Goal: Task Accomplishment & Management: Use online tool/utility

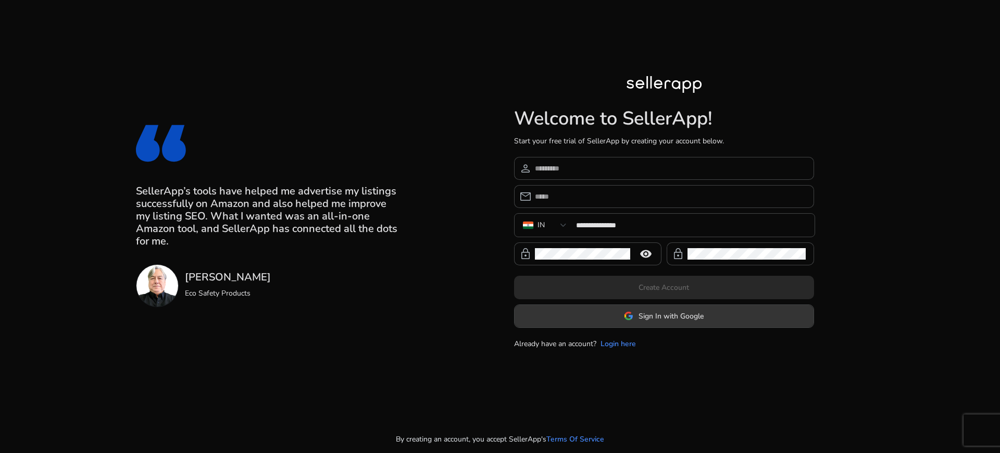
click at [655, 311] on span "Sign In with Google" at bounding box center [671, 316] width 65 height 11
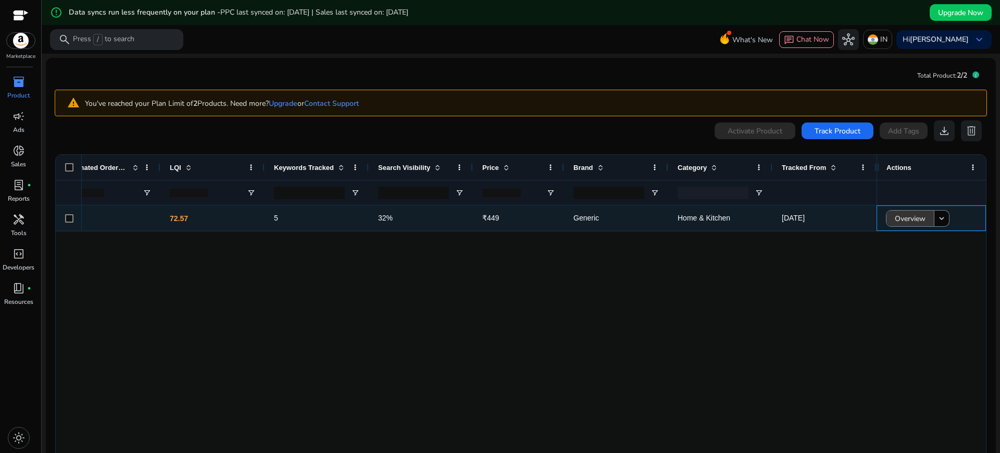
click at [909, 212] on span "Overview" at bounding box center [910, 218] width 31 height 21
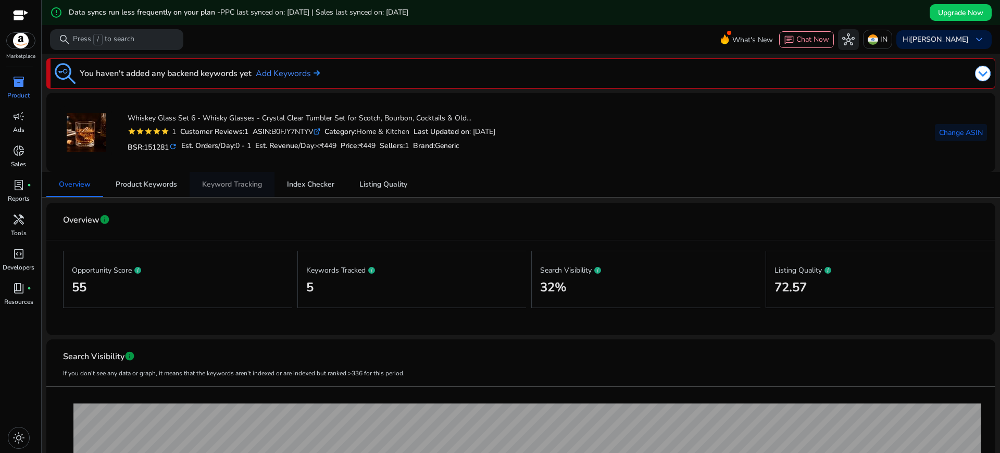
click at [218, 185] on span "Keyword Tracking" at bounding box center [232, 184] width 60 height 7
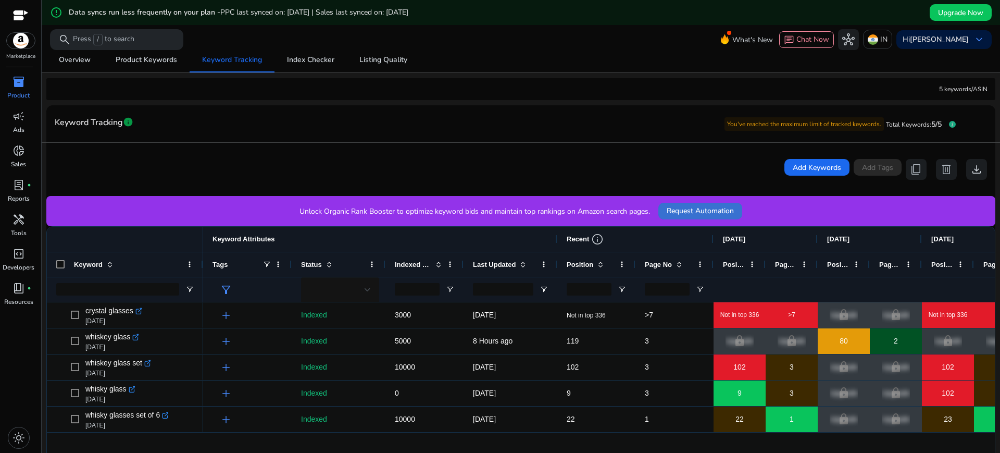
click at [714, 205] on span "Request Automation" at bounding box center [700, 210] width 67 height 11
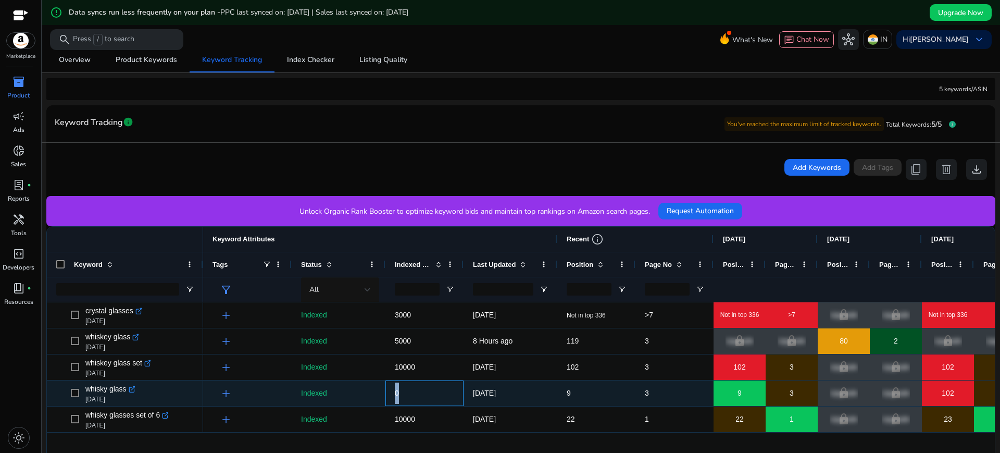
drag, startPoint x: 413, startPoint y: 393, endPoint x: 355, endPoint y: 394, distance: 57.8
click at [355, 394] on div "add Indexed 0 [DATE] 9 3 9 3 lock Upgrade lock Upgrade 102 3 lock Upgrade lock …" at bounding box center [875, 393] width 1344 height 26
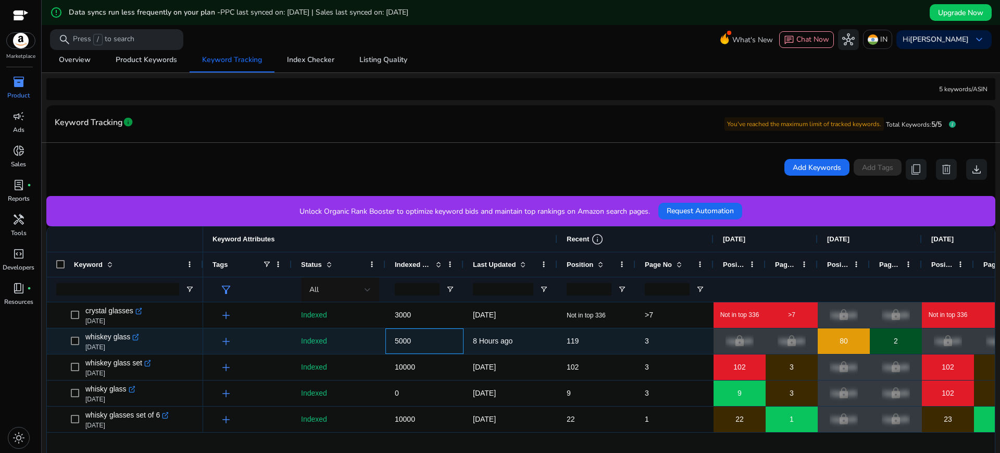
click at [445, 349] on span "5000" at bounding box center [424, 340] width 59 height 21
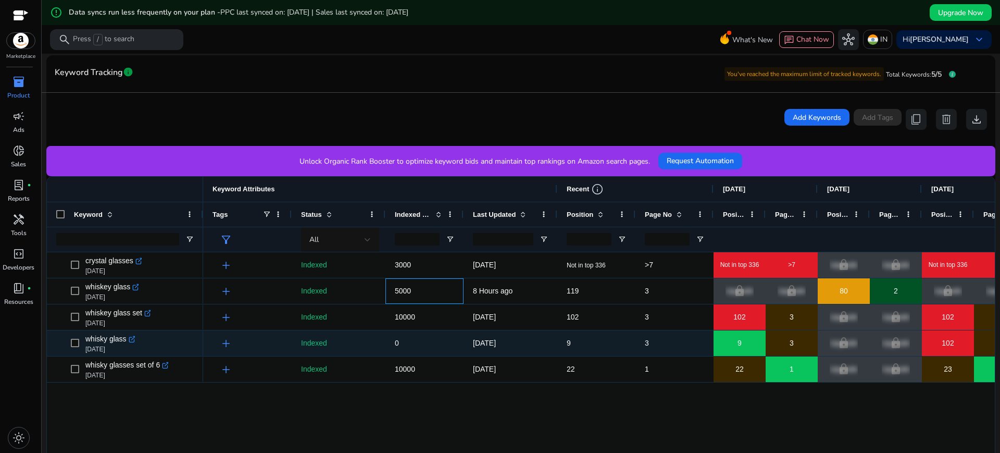
scroll to position [177, 0]
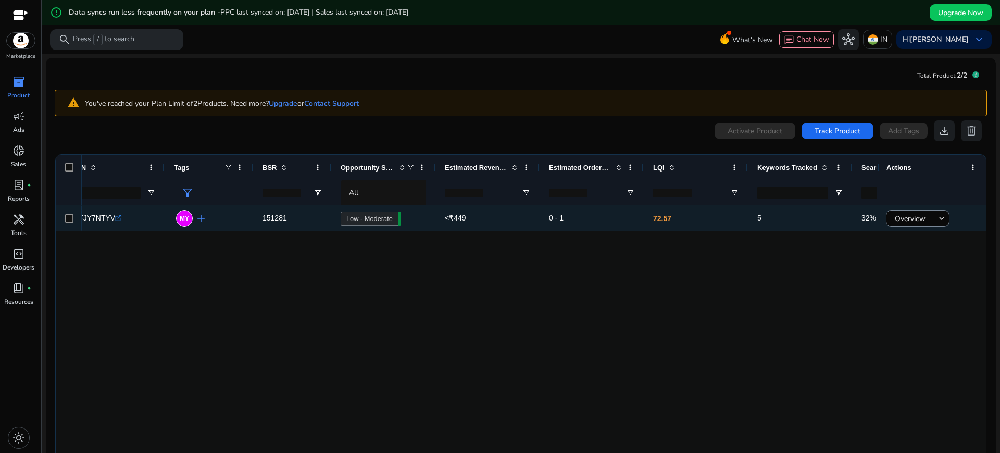
scroll to position [0, 260]
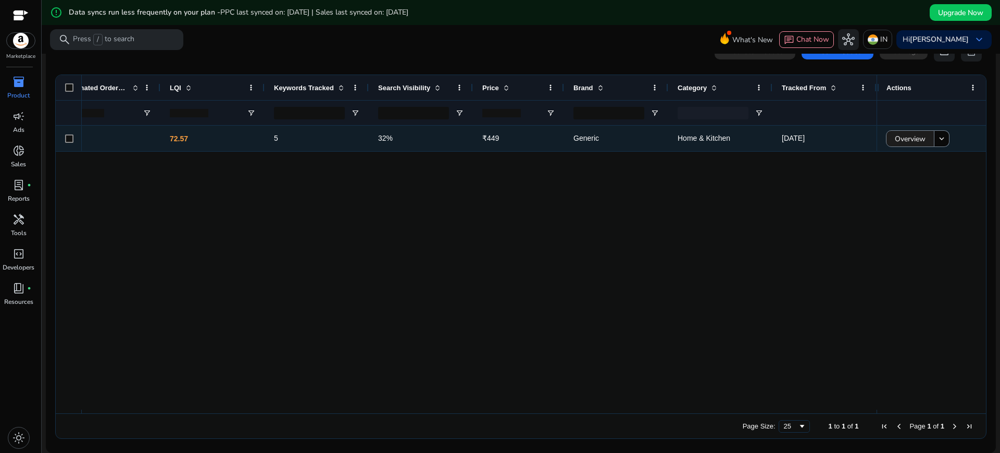
click at [910, 140] on span "Overview" at bounding box center [910, 138] width 31 height 21
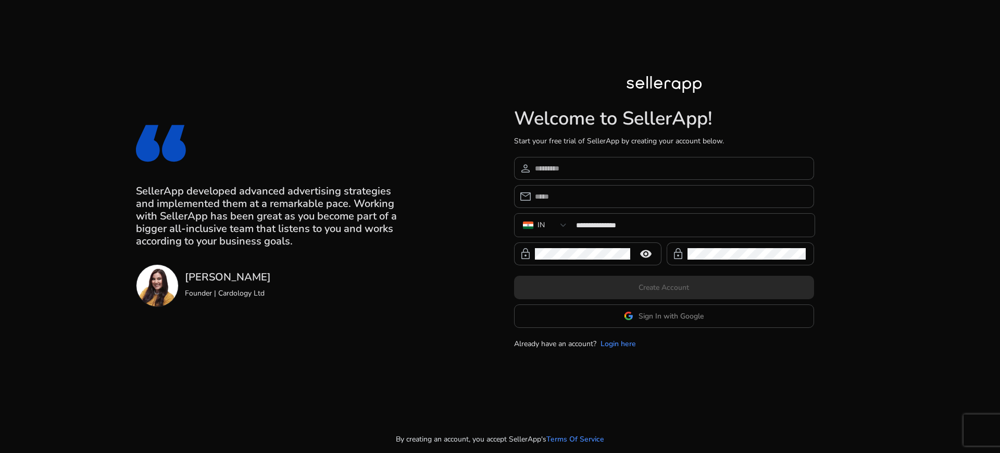
click at [620, 314] on app-google-signin "Sign In with Google" at bounding box center [664, 315] width 300 height 23
click at [658, 314] on span "Sign In with Google" at bounding box center [671, 316] width 65 height 11
